Goal: Task Accomplishment & Management: Use online tool/utility

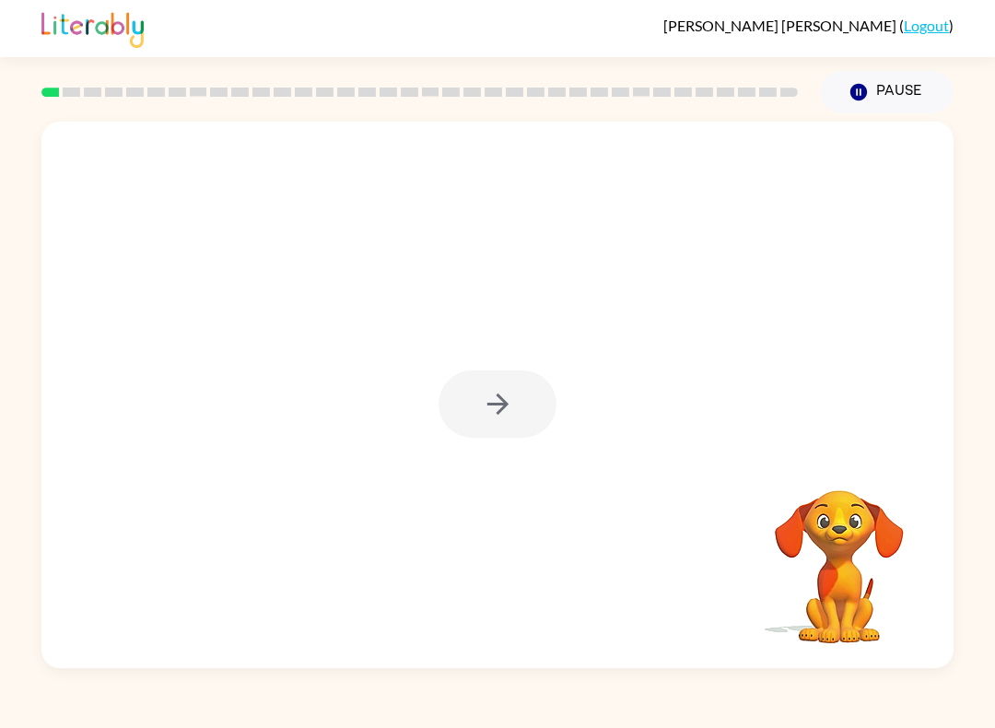
click at [504, 424] on div at bounding box center [498, 403] width 118 height 67
click at [476, 439] on div at bounding box center [497, 395] width 912 height 546
click at [476, 438] on div at bounding box center [498, 403] width 118 height 67
click at [498, 407] on div at bounding box center [498, 403] width 118 height 67
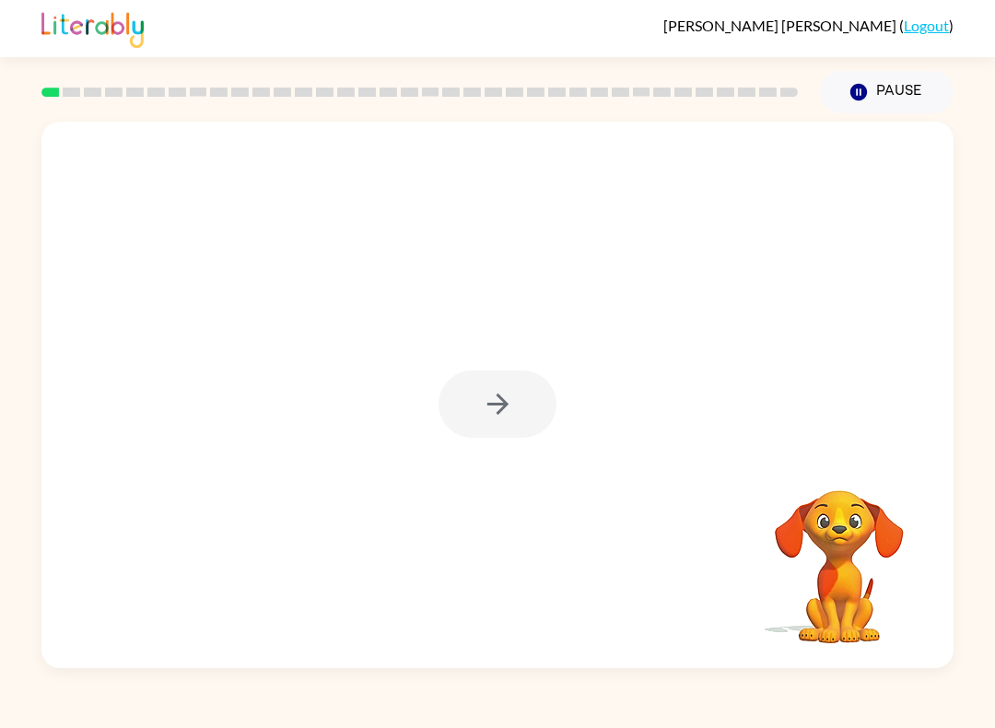
click at [448, 360] on div at bounding box center [497, 395] width 912 height 546
click at [471, 397] on div at bounding box center [498, 403] width 118 height 67
click at [543, 387] on div at bounding box center [498, 403] width 118 height 67
click at [440, 412] on div at bounding box center [498, 403] width 118 height 67
click at [453, 418] on button "button" at bounding box center [498, 403] width 118 height 67
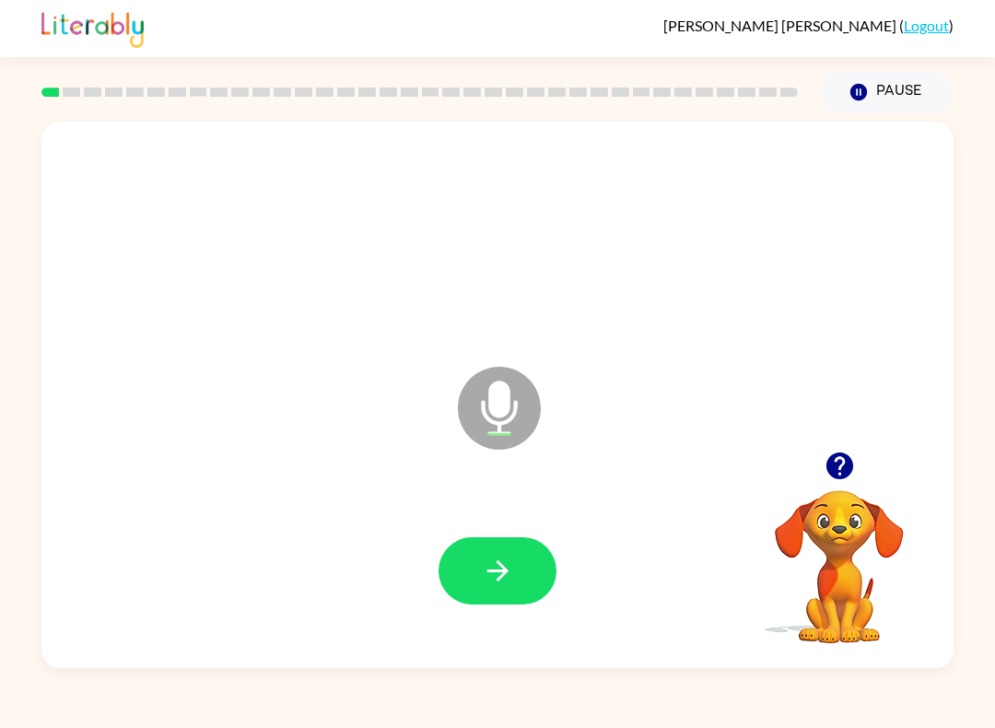
click at [530, 576] on button "button" at bounding box center [498, 570] width 118 height 67
click at [522, 577] on button "button" at bounding box center [498, 570] width 118 height 67
click at [489, 578] on icon "button" at bounding box center [498, 571] width 32 height 32
click at [503, 574] on icon "button" at bounding box center [496, 570] width 21 height 21
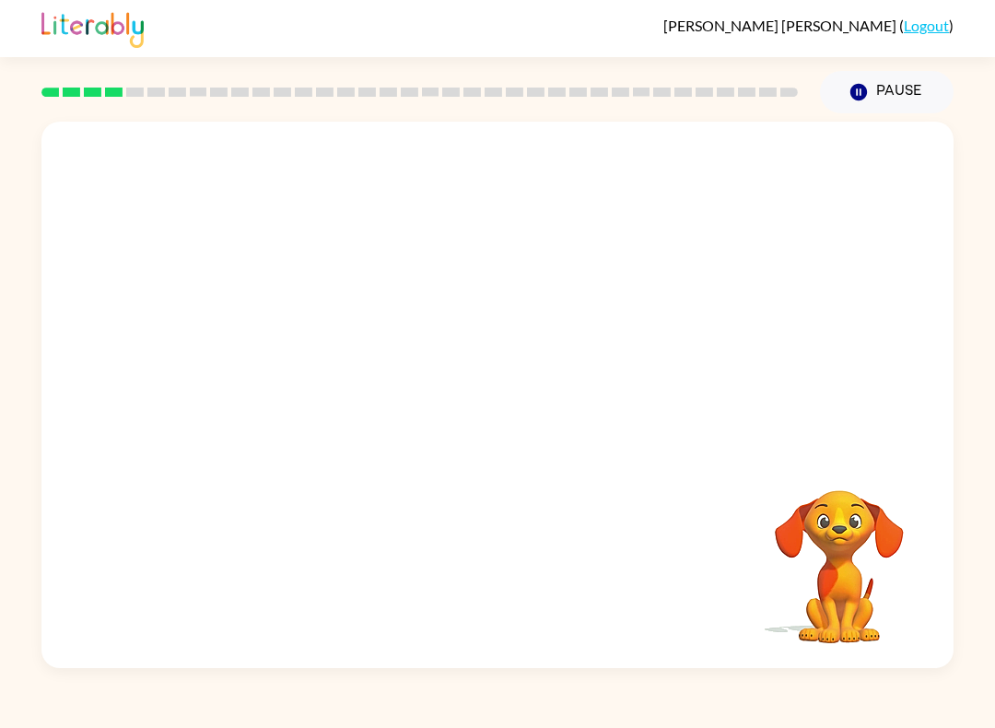
click at [488, 571] on div "Your browser must support playing .mp4 files to use Literably. Please try using…" at bounding box center [497, 395] width 912 height 546
click at [432, 514] on div "Your browser must support playing .mp4 files to use Literably. Please try using…" at bounding box center [497, 395] width 912 height 546
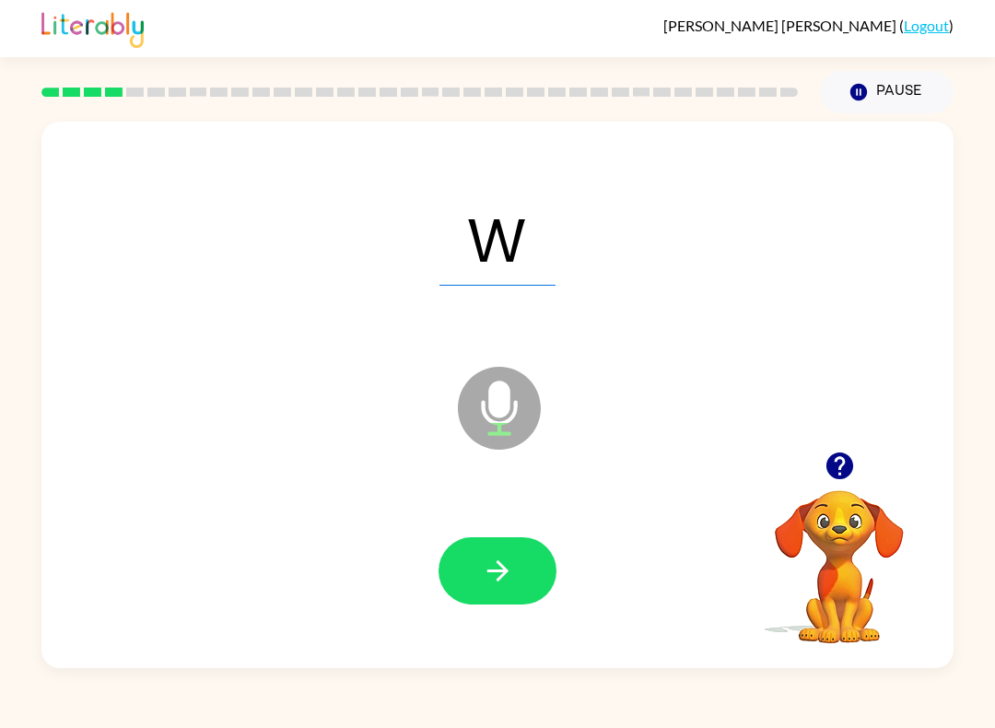
click at [512, 554] on button "button" at bounding box center [498, 570] width 118 height 67
click at [850, 459] on icon "button" at bounding box center [840, 466] width 32 height 32
click at [479, 578] on button "button" at bounding box center [498, 570] width 118 height 67
click at [513, 566] on icon "button" at bounding box center [498, 571] width 32 height 32
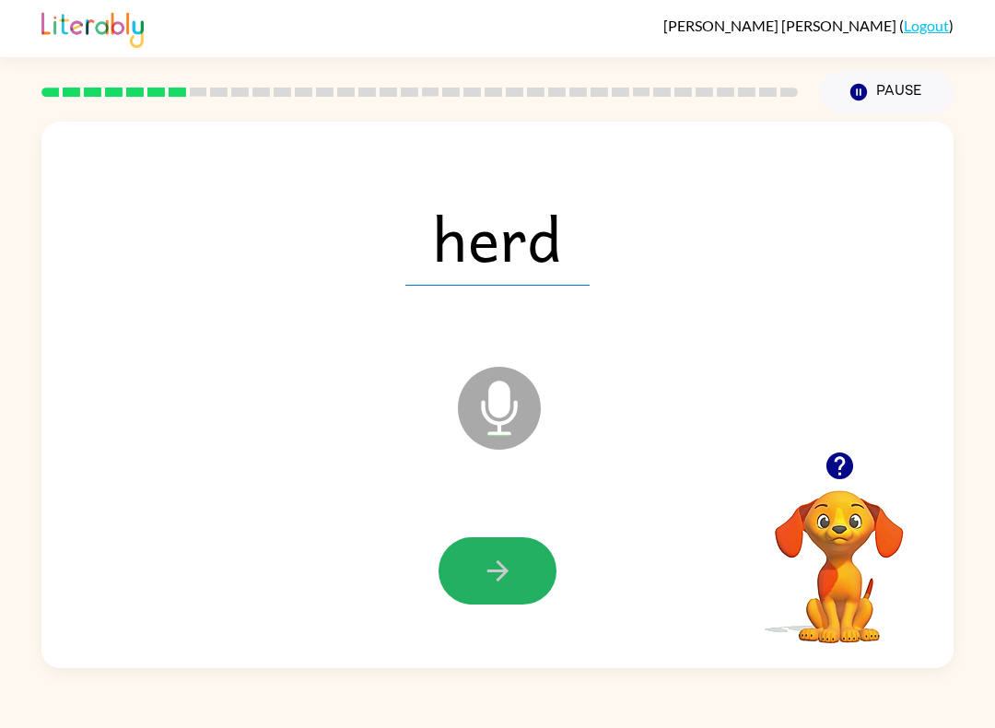
click at [503, 573] on icon "button" at bounding box center [498, 571] width 32 height 32
click at [452, 591] on button "button" at bounding box center [498, 570] width 118 height 67
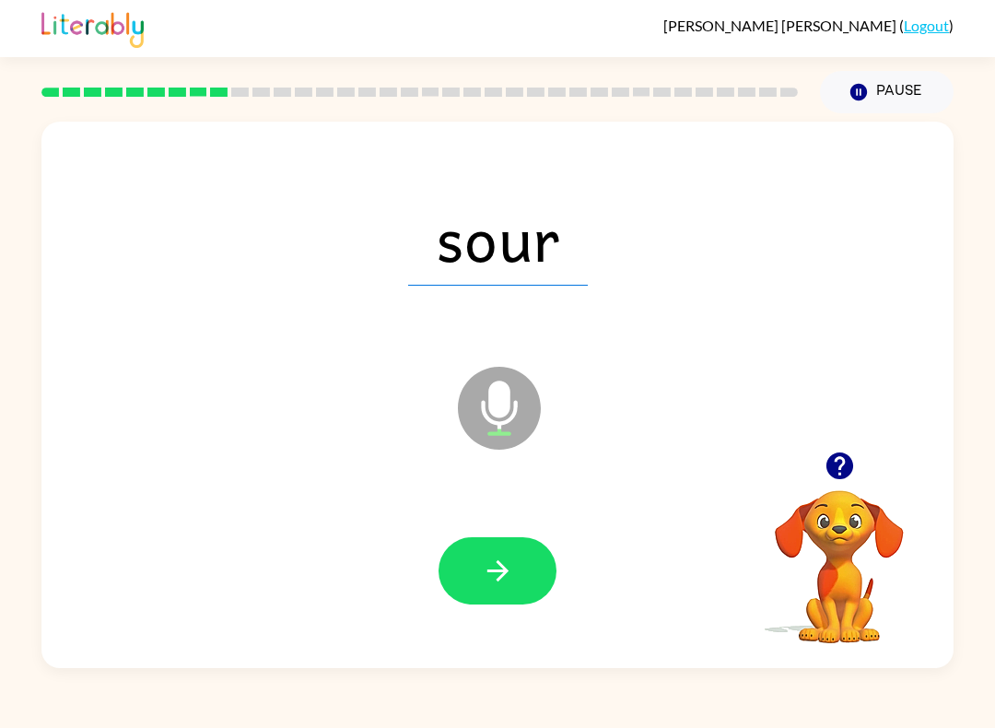
click at [499, 571] on icon "button" at bounding box center [496, 570] width 21 height 21
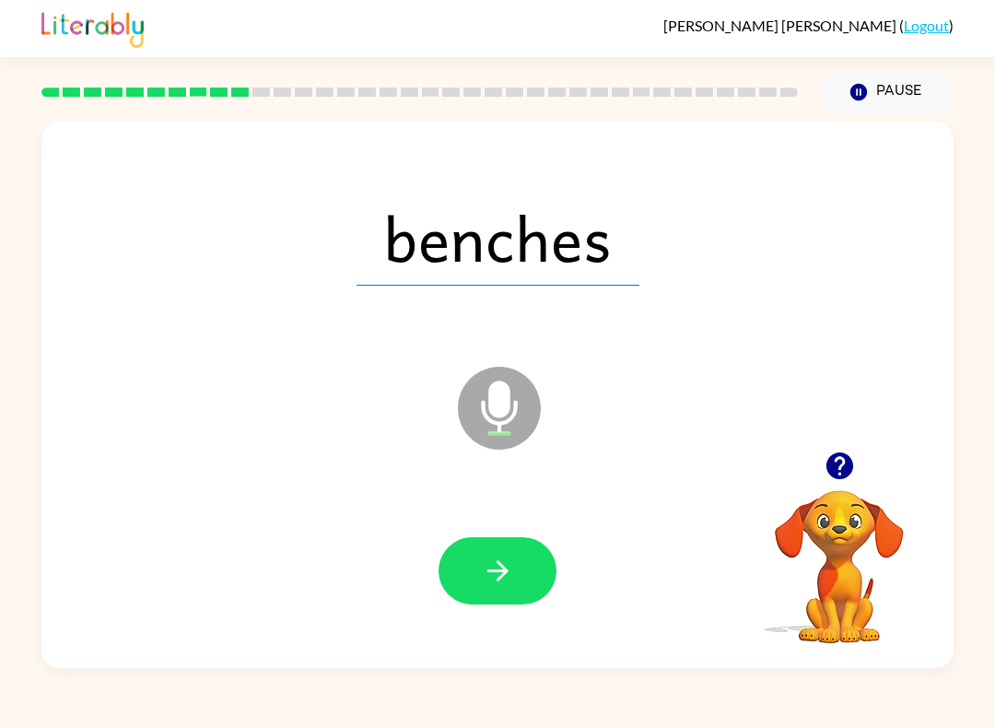
click at [523, 569] on button "button" at bounding box center [498, 570] width 118 height 67
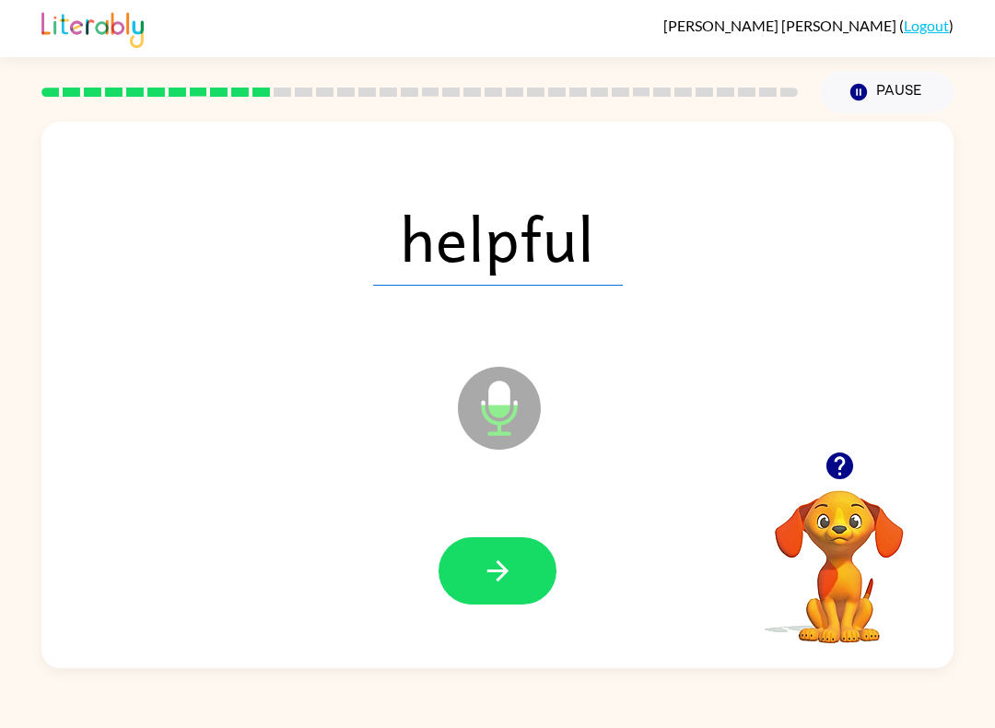
click at [459, 553] on button "button" at bounding box center [498, 570] width 118 height 67
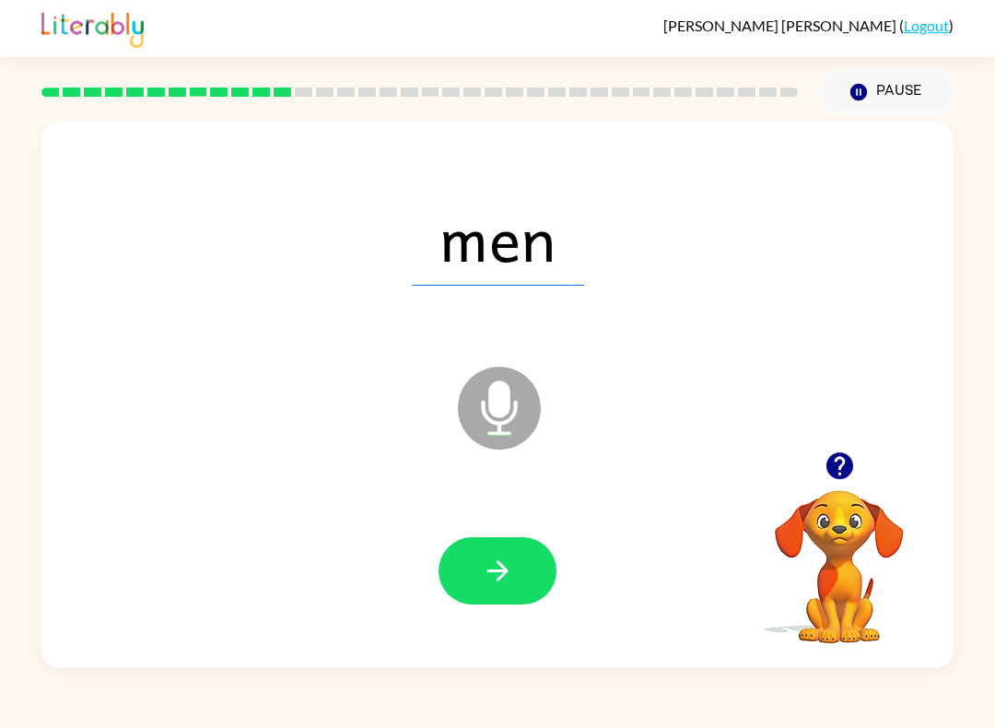
click at [446, 591] on button "button" at bounding box center [498, 570] width 118 height 67
click at [510, 588] on button "button" at bounding box center [498, 570] width 118 height 67
click at [513, 593] on button "button" at bounding box center [498, 570] width 118 height 67
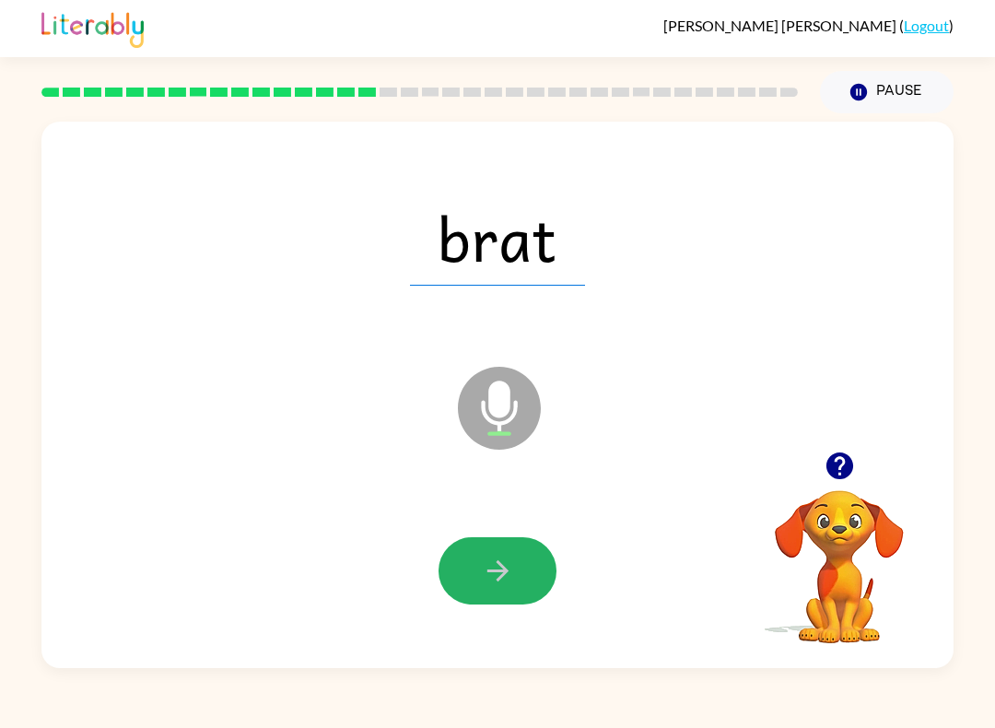
click at [518, 555] on button "button" at bounding box center [498, 570] width 118 height 67
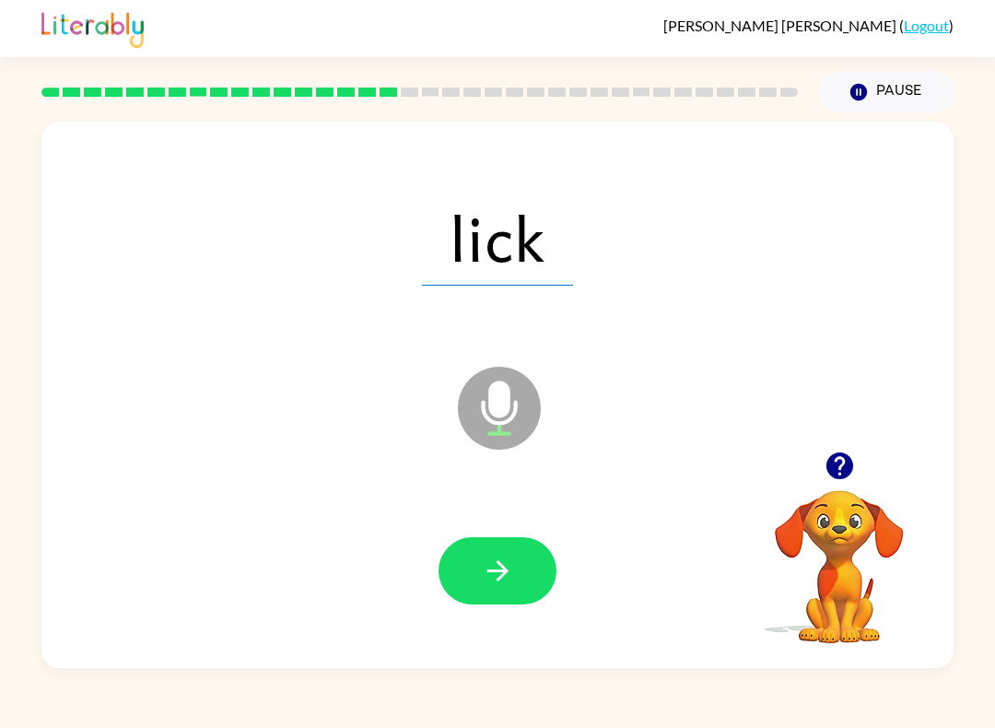
click at [504, 589] on button "button" at bounding box center [498, 570] width 118 height 67
click at [505, 424] on icon "Microphone The Microphone is here when it is your turn to talk" at bounding box center [591, 431] width 276 height 138
click at [492, 602] on button "button" at bounding box center [498, 570] width 118 height 67
click at [538, 561] on button "button" at bounding box center [498, 570] width 118 height 67
click at [835, 487] on button "button" at bounding box center [839, 465] width 47 height 47
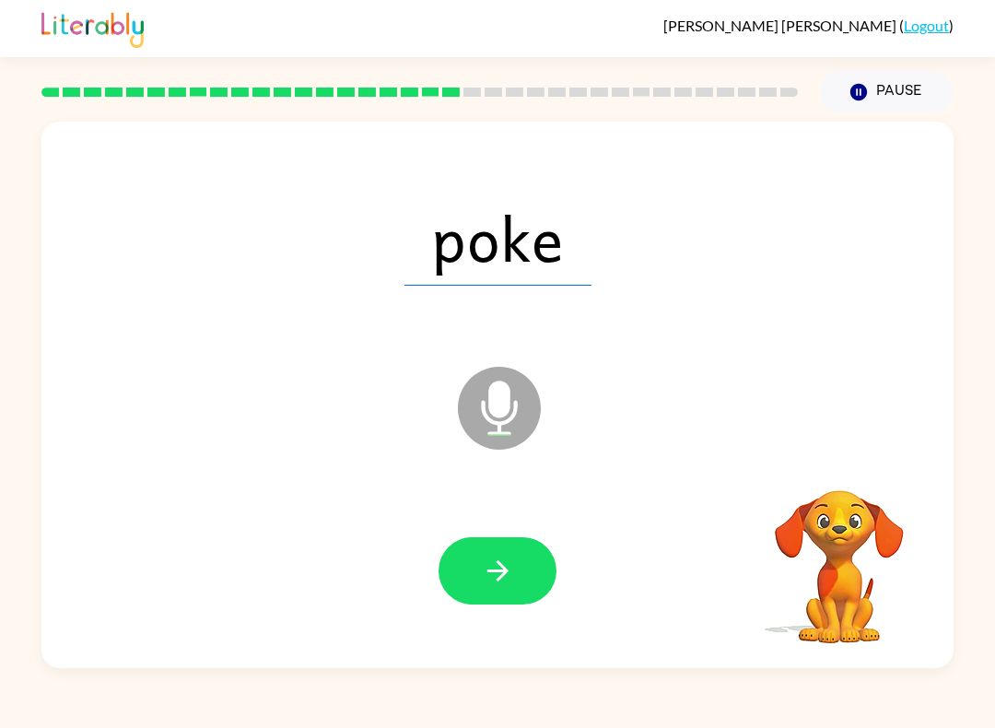
click at [852, 488] on video "Your browser must support playing .mp4 files to use Literably. Please try using…" at bounding box center [839, 554] width 184 height 184
click at [509, 551] on button "button" at bounding box center [498, 570] width 118 height 67
click at [454, 571] on button "button" at bounding box center [498, 570] width 118 height 67
click at [502, 560] on icon "button" at bounding box center [498, 571] width 32 height 32
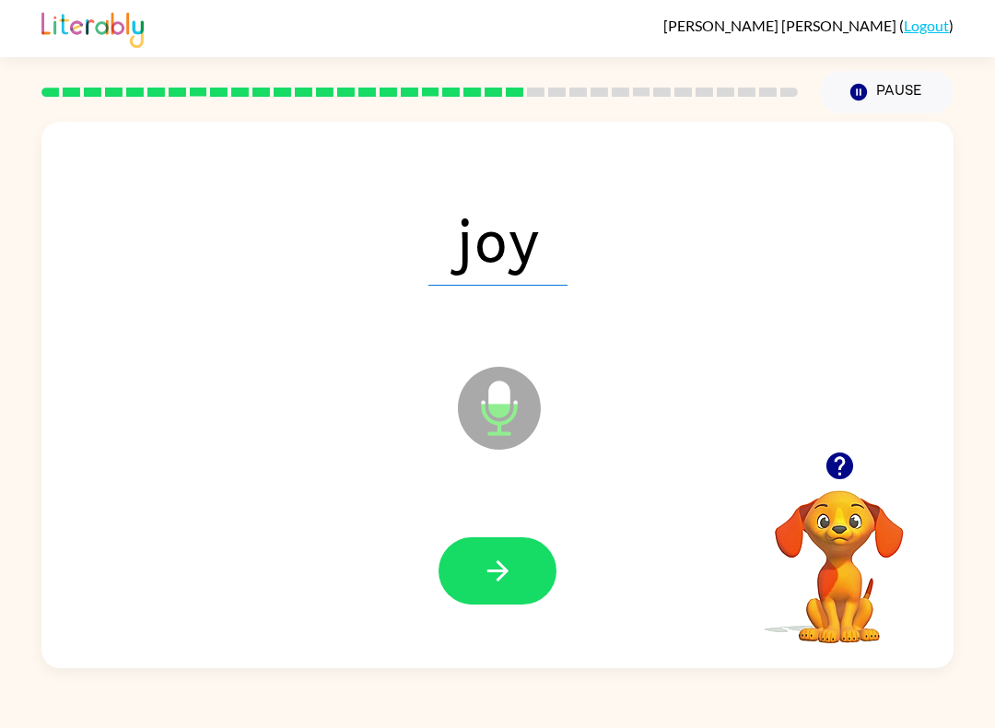
click at [509, 591] on button "button" at bounding box center [498, 570] width 118 height 67
click at [493, 565] on icon "button" at bounding box center [498, 571] width 32 height 32
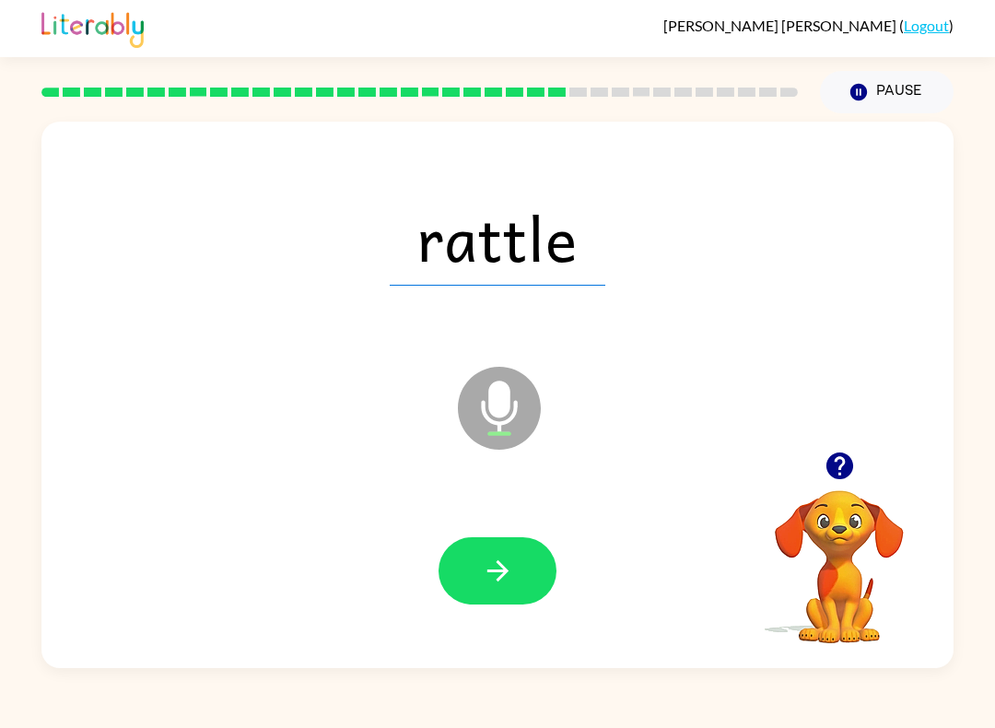
click at [496, 575] on icon "button" at bounding box center [498, 571] width 32 height 32
click at [511, 553] on button "button" at bounding box center [498, 570] width 118 height 67
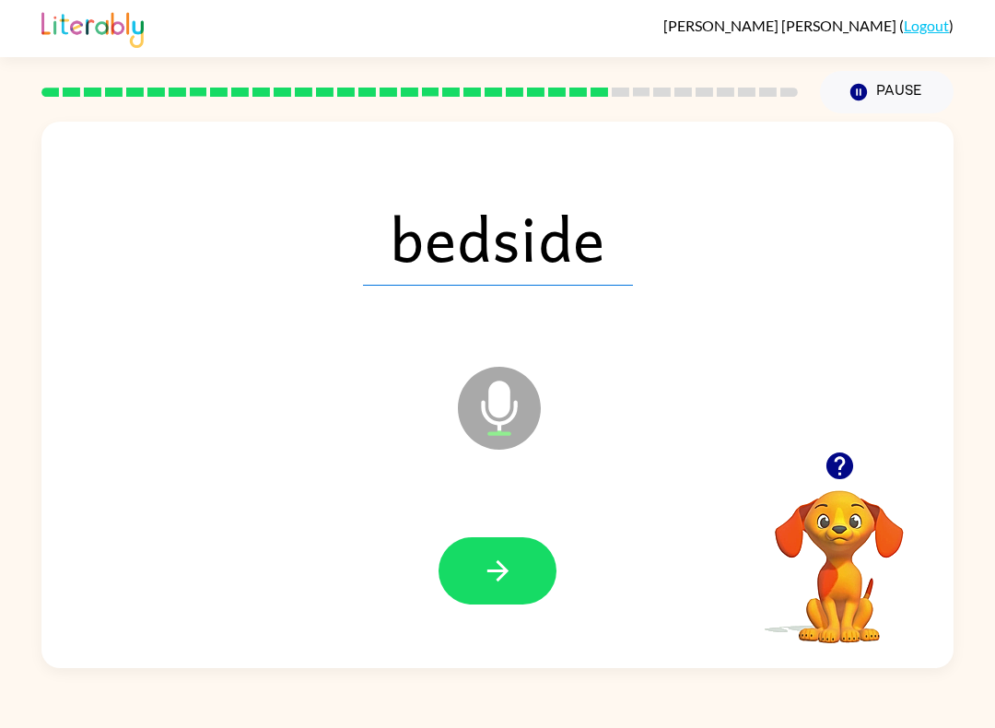
click at [478, 557] on button "button" at bounding box center [498, 570] width 118 height 67
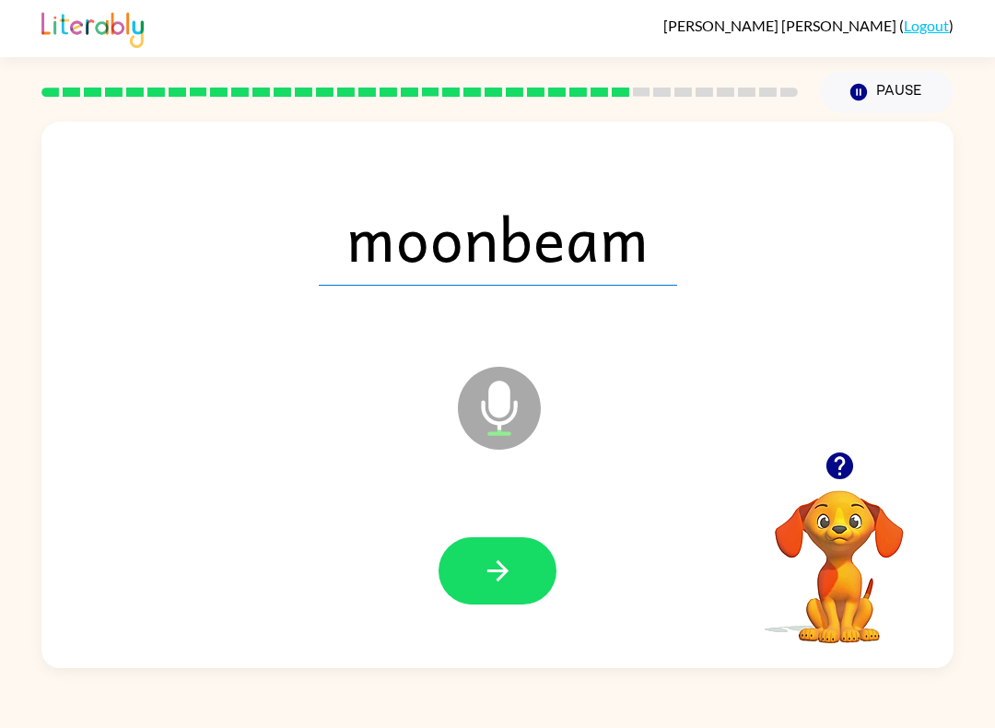
click at [516, 571] on button "button" at bounding box center [498, 570] width 118 height 67
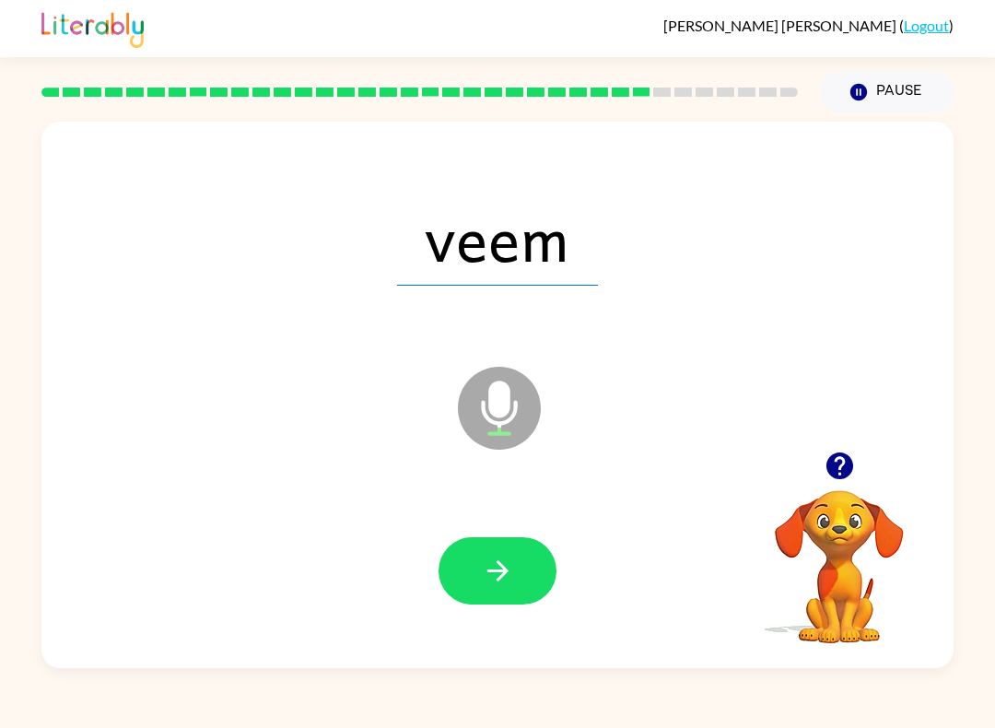
click at [477, 573] on button "button" at bounding box center [498, 570] width 118 height 67
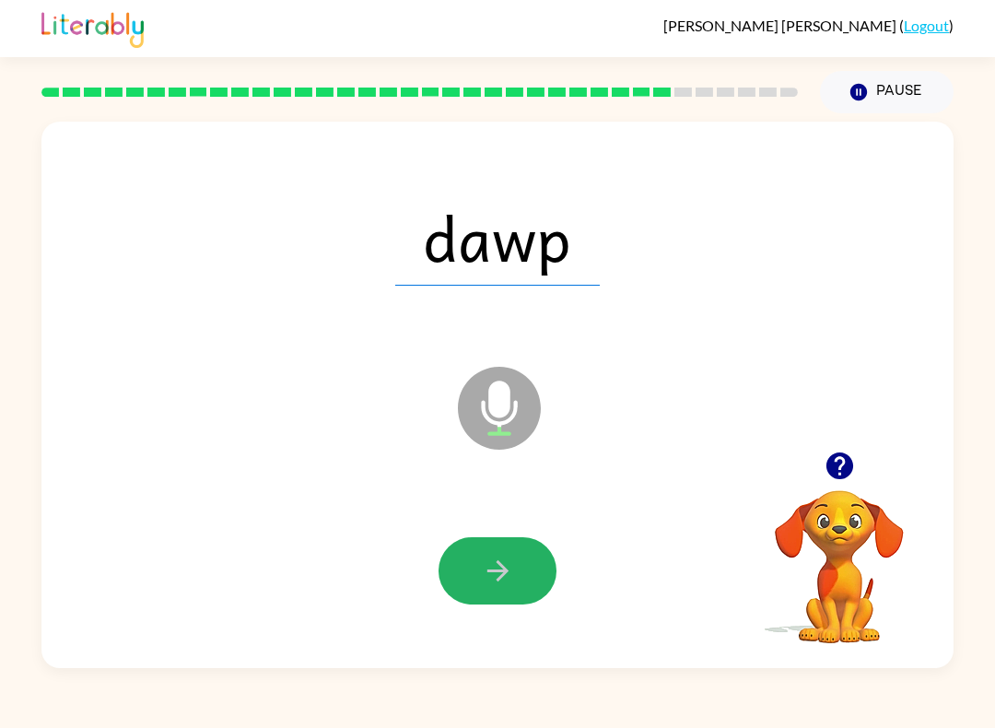
click at [539, 578] on button "button" at bounding box center [498, 570] width 118 height 67
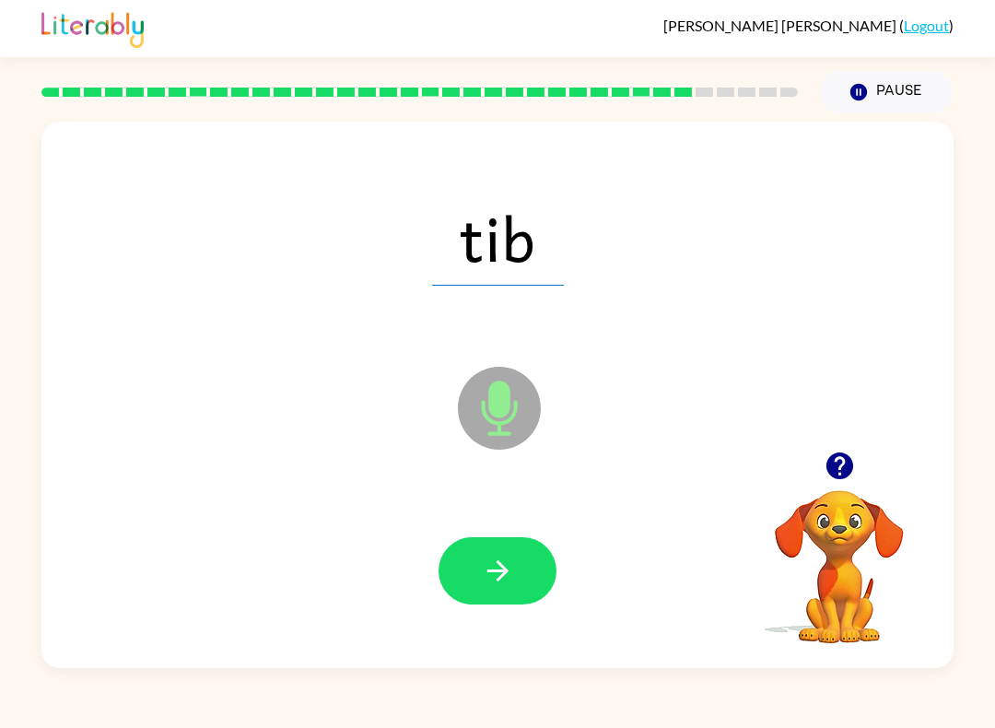
click at [534, 544] on button "button" at bounding box center [498, 570] width 118 height 67
click at [493, 587] on icon "button" at bounding box center [498, 571] width 32 height 32
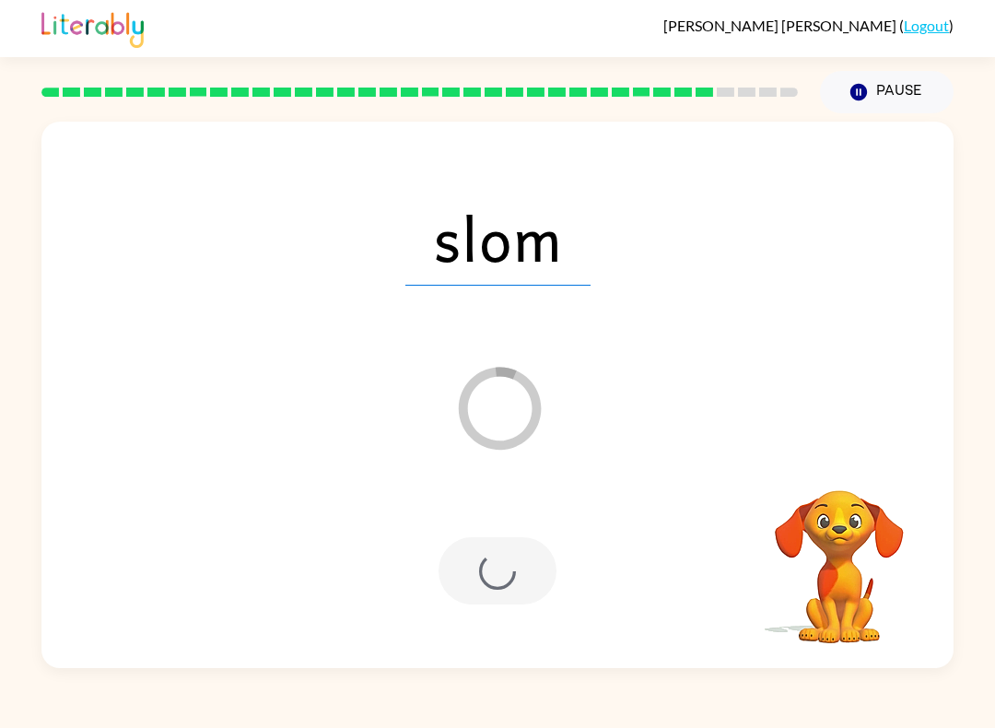
click at [853, 464] on video "Your browser must support playing .mp4 files to use Literably. Please try using…" at bounding box center [839, 554] width 184 height 184
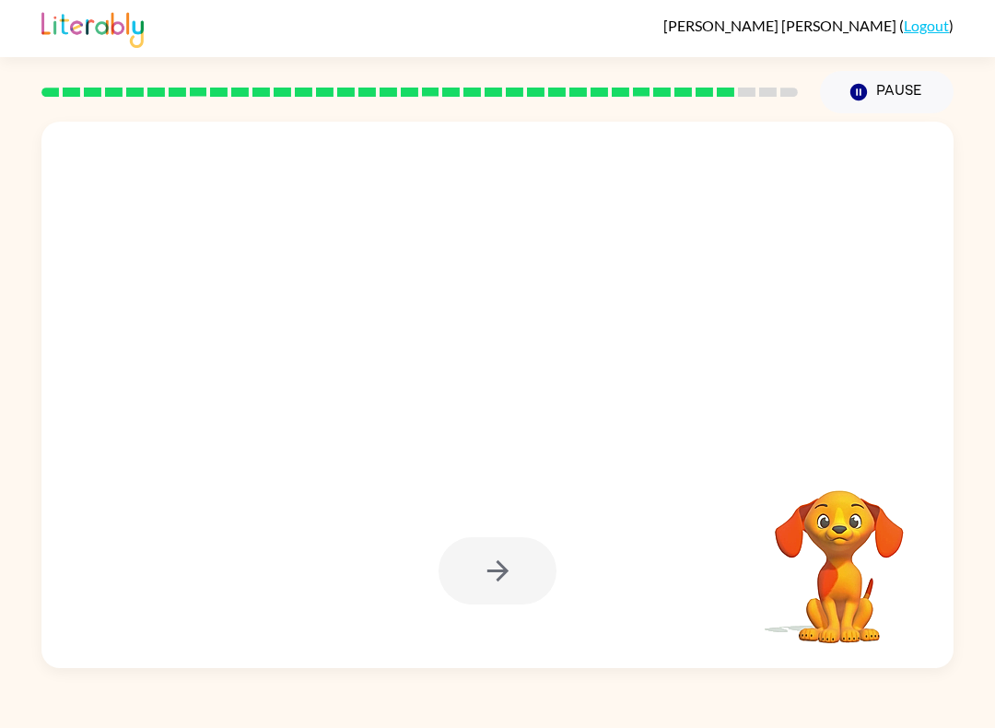
click at [857, 471] on video "Your browser must support playing .mp4 files to use Literably. Please try using…" at bounding box center [839, 554] width 184 height 184
click at [843, 470] on video "Your browser must support playing .mp4 files to use Literably. Please try using…" at bounding box center [839, 554] width 184 height 184
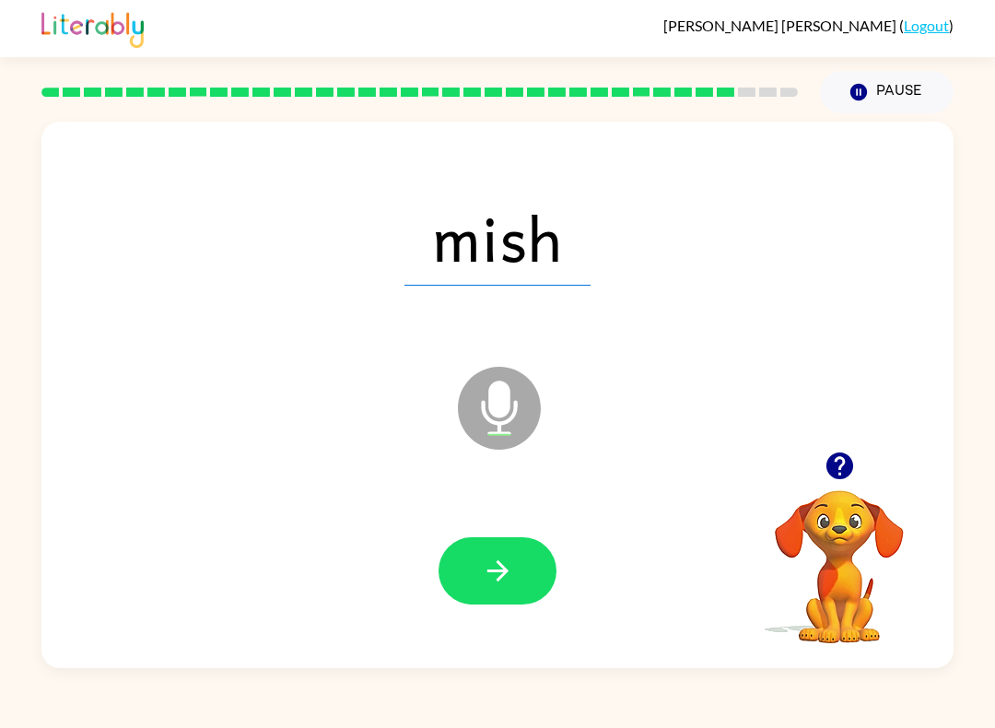
click at [850, 463] on icon "button" at bounding box center [838, 465] width 27 height 27
click at [851, 471] on icon "button" at bounding box center [838, 465] width 27 height 27
click at [492, 572] on icon "button" at bounding box center [496, 570] width 21 height 21
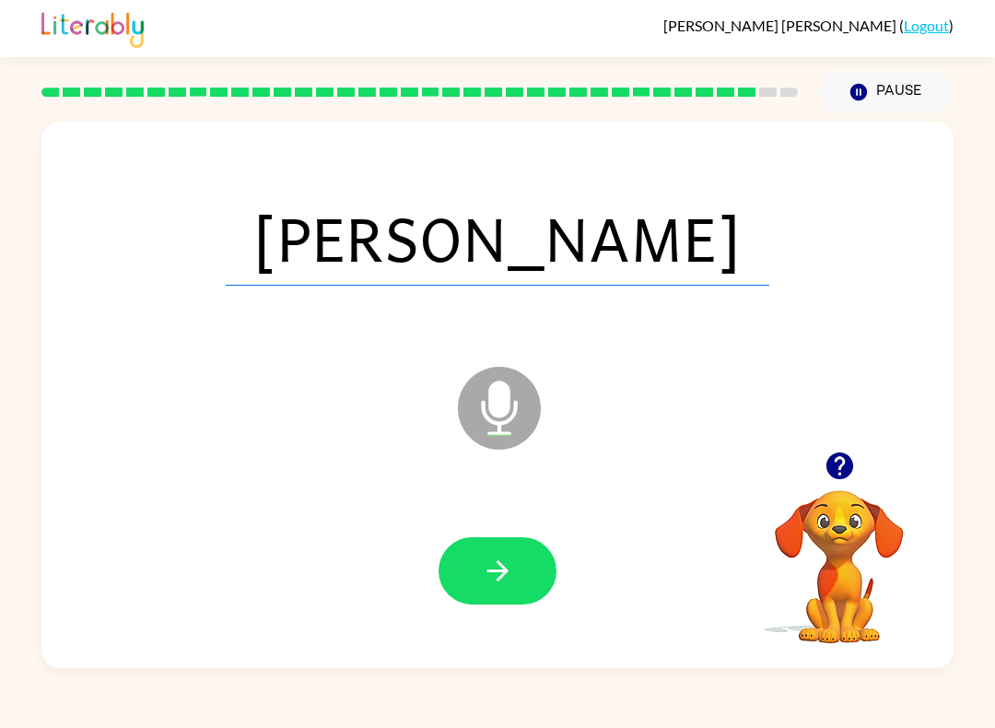
click at [469, 589] on button "button" at bounding box center [498, 570] width 118 height 67
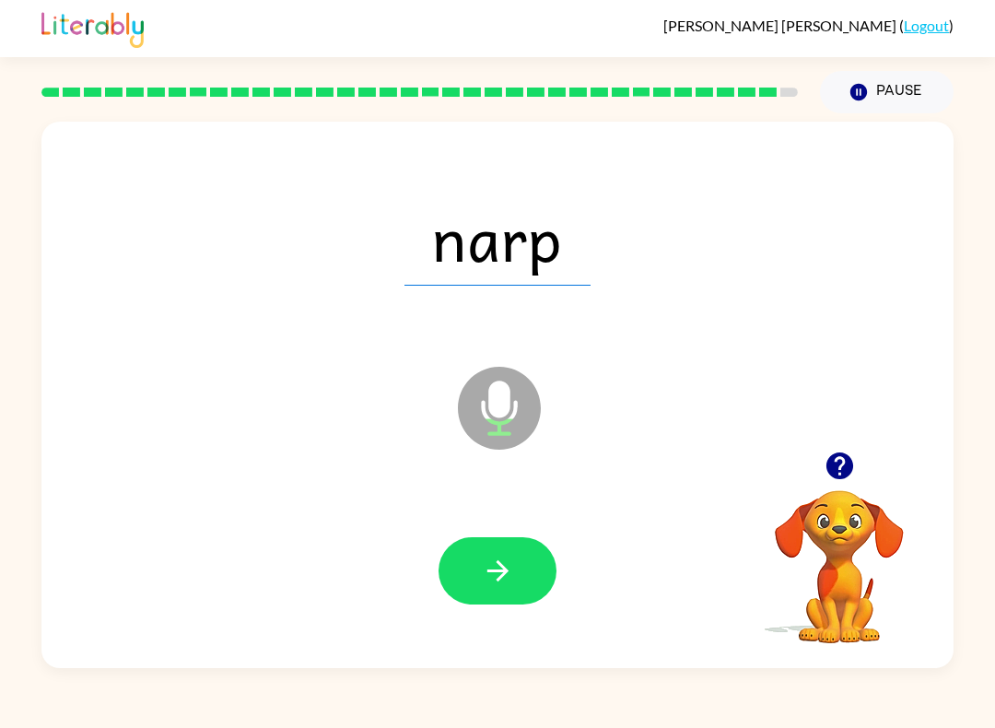
click at [493, 591] on button "button" at bounding box center [498, 570] width 118 height 67
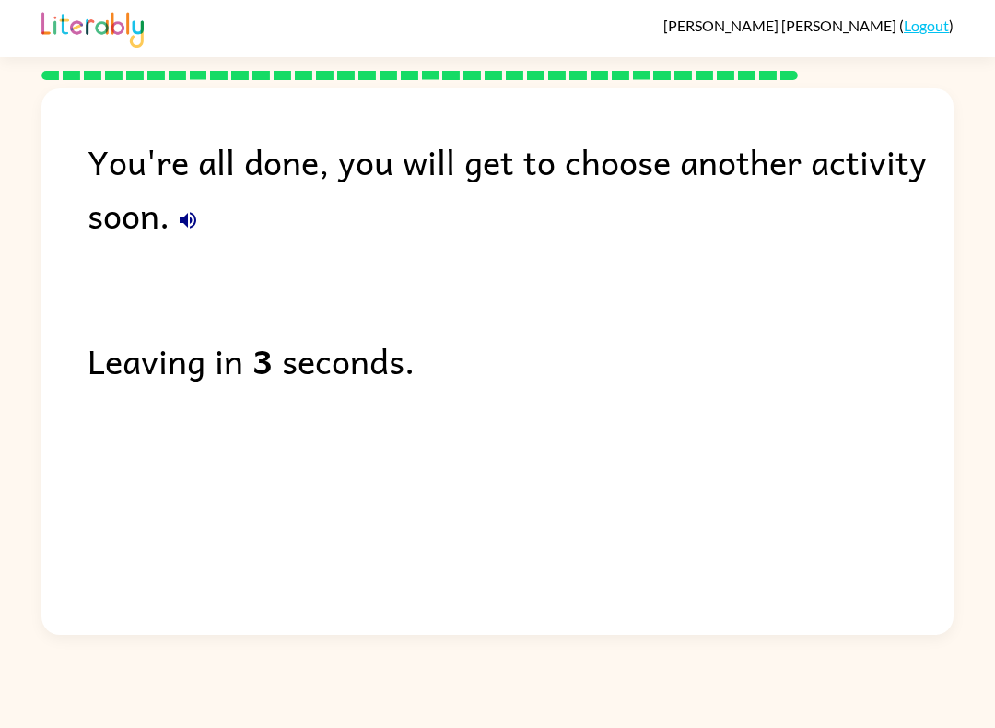
click at [192, 219] on icon "button" at bounding box center [188, 220] width 22 height 22
